Goal: Information Seeking & Learning: Learn about a topic

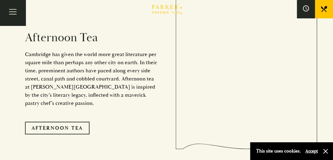
scroll to position [994, 0]
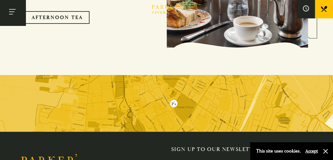
click at [20, 17] on button "Toggle navigation" at bounding box center [13, 13] width 26 height 26
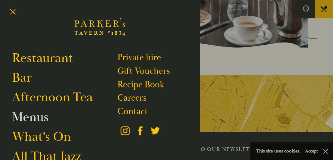
click at [45, 121] on link "Menus" at bounding box center [30, 117] width 36 height 16
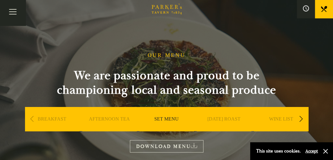
click at [299, 117] on div "Next slide" at bounding box center [301, 118] width 8 height 13
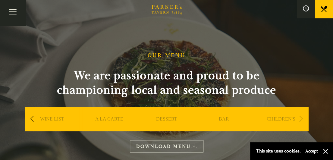
click at [32, 118] on div "Previous slide" at bounding box center [32, 118] width 8 height 13
click at [33, 118] on div "Previous slide" at bounding box center [32, 118] width 8 height 13
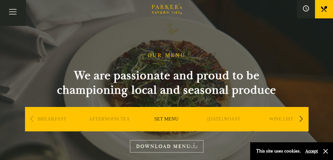
click at [33, 118] on div "Previous slide" at bounding box center [32, 118] width 8 height 13
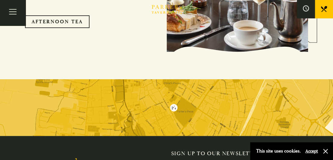
scroll to position [994, 0]
